Goal: Task Accomplishment & Management: Complete application form

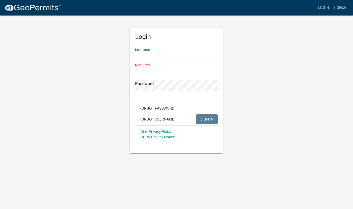
type input "Parksmill"
click at [207, 114] on button "SIGN IN" at bounding box center [207, 119] width 22 height 10
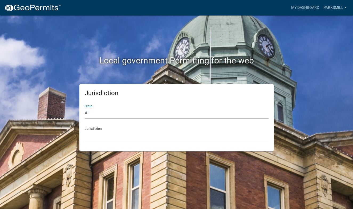
select select "[US_STATE]"
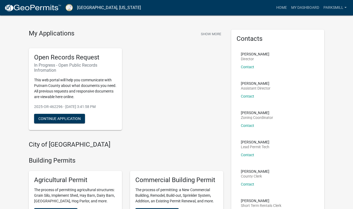
scroll to position [12, 0]
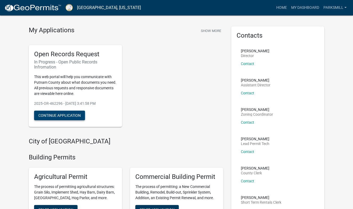
click at [64, 114] on button "Continue Application" at bounding box center [59, 116] width 51 height 10
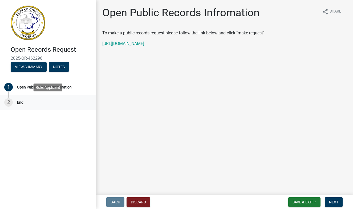
click at [17, 101] on div "2 End" at bounding box center [45, 102] width 83 height 9
click at [135, 202] on button "Discard" at bounding box center [139, 202] width 24 height 10
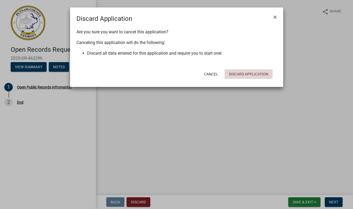
click at [242, 74] on button "Discard Application" at bounding box center [249, 74] width 48 height 10
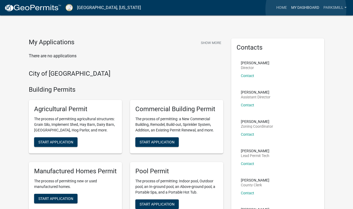
click at [306, 9] on link "My Dashboard" at bounding box center [305, 8] width 32 height 10
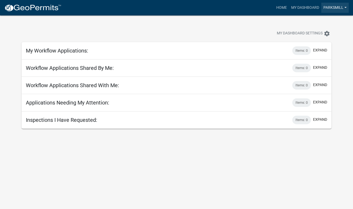
click at [345, 8] on link "Parksmill" at bounding box center [334, 8] width 27 height 10
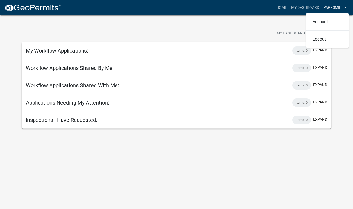
click at [345, 8] on link "Parksmill" at bounding box center [334, 8] width 27 height 10
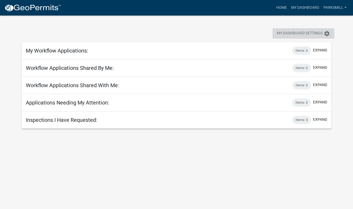
click at [325, 34] on icon "settings" at bounding box center [327, 33] width 6 height 6
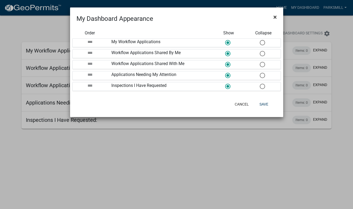
click at [275, 15] on span "×" at bounding box center [274, 16] width 3 height 7
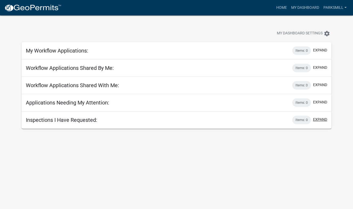
click at [316, 120] on button "expand" at bounding box center [320, 120] width 14 height 6
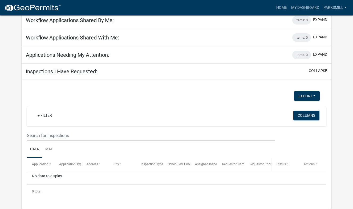
scroll to position [48, 0]
click at [302, 114] on button "Columns" at bounding box center [306, 116] width 26 height 10
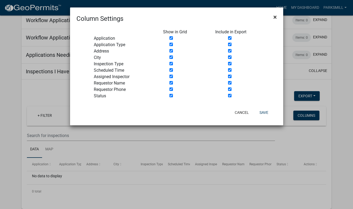
click at [275, 15] on span "×" at bounding box center [274, 16] width 3 height 7
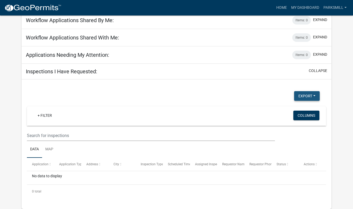
click at [317, 96] on button "Export" at bounding box center [307, 96] width 26 height 10
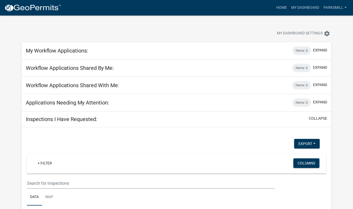
scroll to position [0, 0]
click at [245, 30] on div "My Dashboard Settings settings" at bounding box center [269, 34] width 132 height 12
click at [280, 10] on link "Home" at bounding box center [281, 8] width 15 height 10
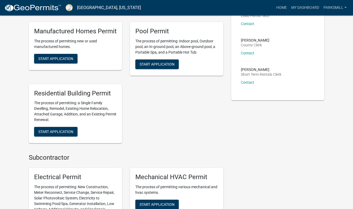
scroll to position [141, 0]
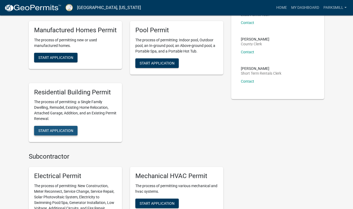
click at [60, 128] on span "Start Application" at bounding box center [55, 130] width 35 height 4
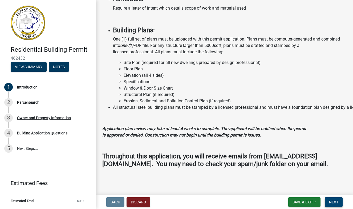
click at [336, 203] on span "Next" at bounding box center [333, 202] width 9 height 4
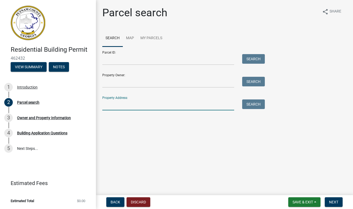
click at [162, 108] on input "Property Address:" at bounding box center [168, 104] width 132 height 11
type input "114 parks mill ct"
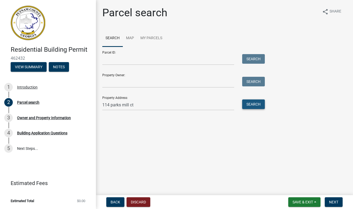
click at [249, 101] on button "Search" at bounding box center [253, 104] width 23 height 10
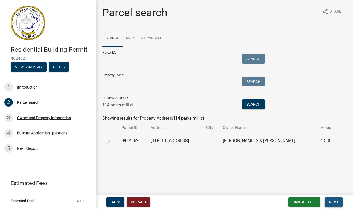
click at [333, 202] on span "Next" at bounding box center [333, 202] width 9 height 4
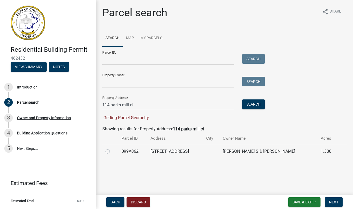
click at [112, 148] on label at bounding box center [112, 148] width 0 height 0
click at [112, 151] on input "radio" at bounding box center [113, 149] width 3 height 3
radio input "true"
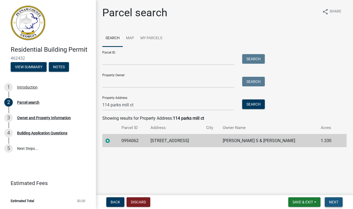
click at [337, 201] on span "Next" at bounding box center [333, 202] width 9 height 4
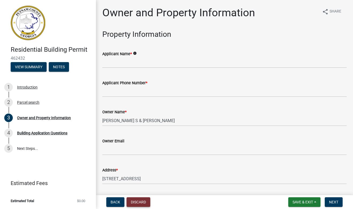
click at [143, 200] on button "Discard" at bounding box center [139, 202] width 24 height 10
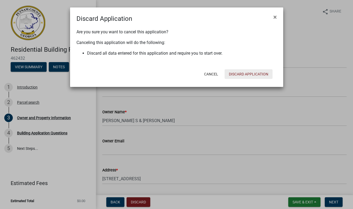
click at [241, 74] on button "Discard Application" at bounding box center [249, 74] width 48 height 10
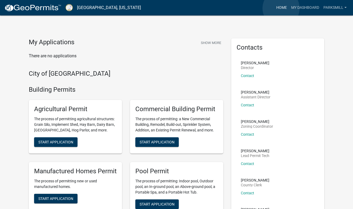
click at [281, 8] on link "Home" at bounding box center [281, 8] width 15 height 10
